Goal: Task Accomplishment & Management: Use online tool/utility

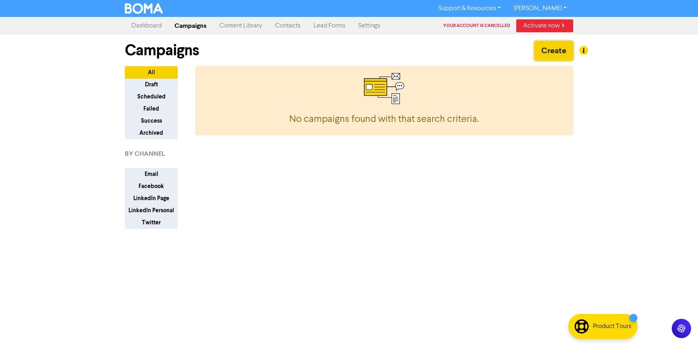
click at [549, 51] on button "Create" at bounding box center [553, 50] width 39 height 19
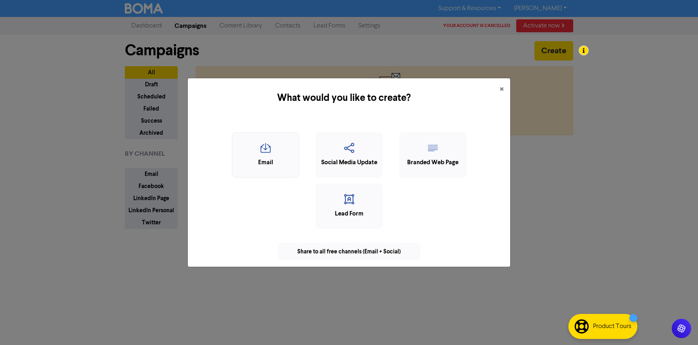
click at [265, 161] on div "Email" at bounding box center [265, 162] width 59 height 9
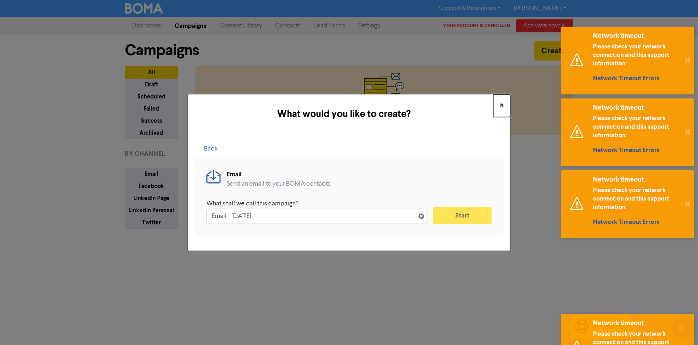
click at [503, 105] on button "×" at bounding box center [501, 105] width 17 height 23
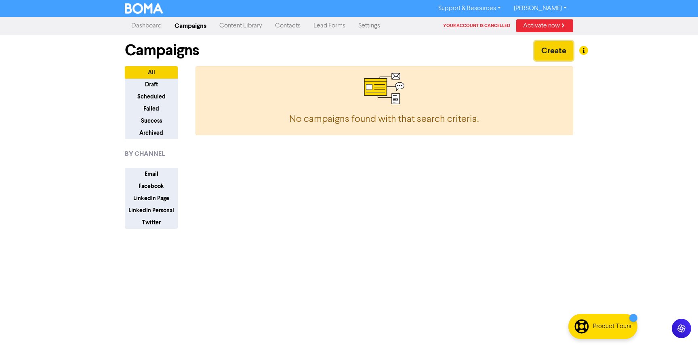
click at [561, 46] on button "Create" at bounding box center [553, 50] width 39 height 19
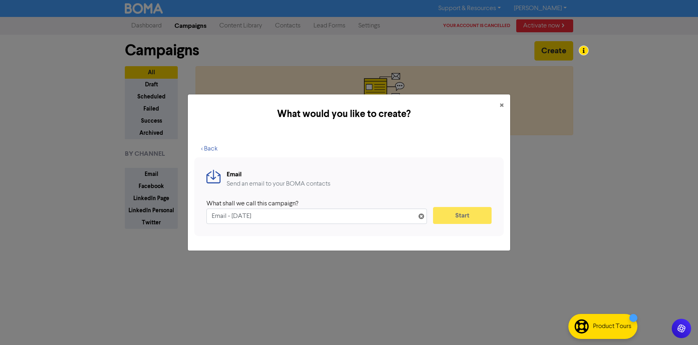
click at [413, 215] on input "Email - [DATE]" at bounding box center [316, 216] width 220 height 15
type input "Email - [DATE]s"
click at [502, 104] on span "×" at bounding box center [501, 106] width 4 height 12
